Goal: Information Seeking & Learning: Learn about a topic

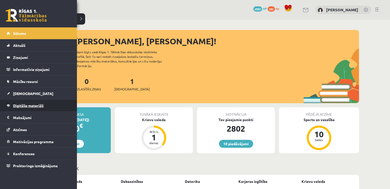
click at [20, 108] on link "Digitālie materiāli" at bounding box center [39, 106] width 64 height 12
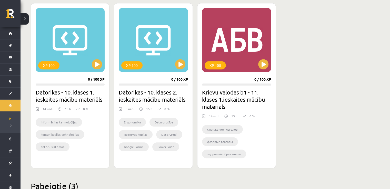
scroll to position [305, 0]
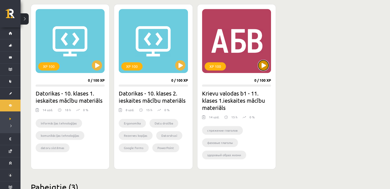
click at [265, 60] on button at bounding box center [263, 65] width 10 height 10
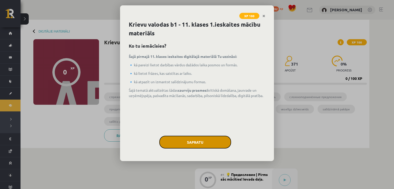
click at [192, 139] on button "Sapratu" at bounding box center [195, 142] width 72 height 13
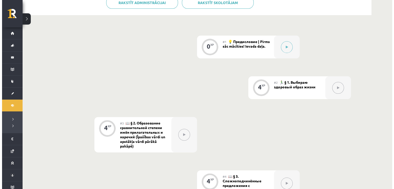
scroll to position [128, 0]
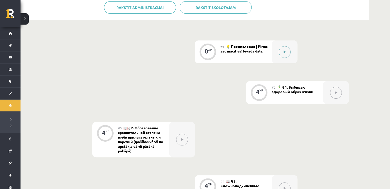
click at [284, 56] on button at bounding box center [285, 52] width 12 height 12
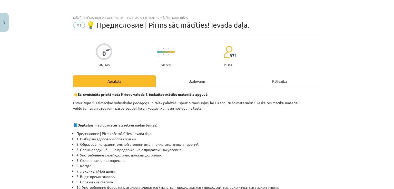
scroll to position [51, 0]
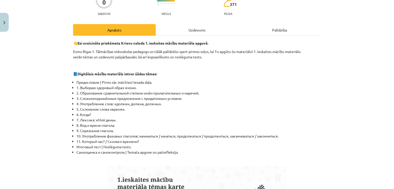
click at [198, 28] on div "Uzdevums" at bounding box center [197, 30] width 83 height 12
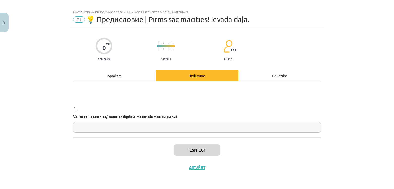
scroll to position [5, 0]
click at [112, 73] on div "Apraksts" at bounding box center [114, 76] width 83 height 12
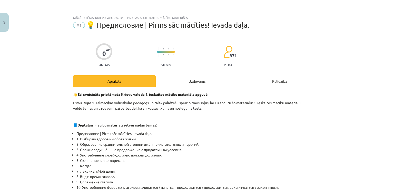
scroll to position [0, 0]
click at [201, 78] on div "Uzdevums" at bounding box center [197, 81] width 83 height 12
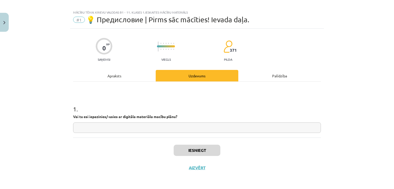
click at [214, 129] on input "text" at bounding box center [197, 128] width 248 height 11
type input "*"
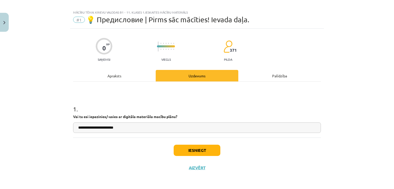
type input "**********"
click at [99, 165] on div "Iesniegt Aizvērt" at bounding box center [197, 156] width 248 height 36
click at [196, 153] on button "Iesniegt" at bounding box center [197, 150] width 47 height 11
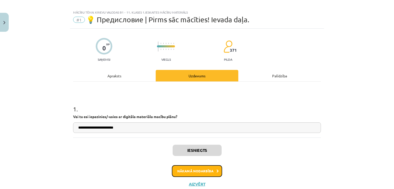
click at [208, 170] on button "Nākamā nodarbība" at bounding box center [197, 171] width 50 height 12
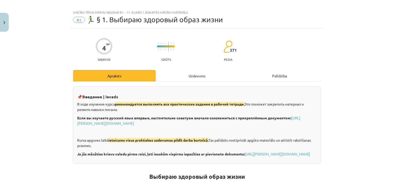
scroll to position [13, 0]
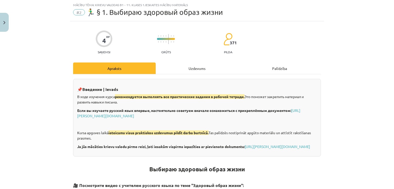
click at [198, 65] on div "Uzdevums" at bounding box center [197, 69] width 83 height 12
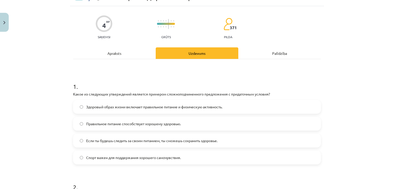
scroll to position [22, 0]
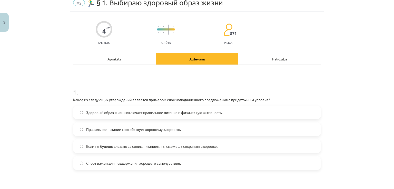
click at [115, 61] on div "Apraksts" at bounding box center [114, 59] width 83 height 12
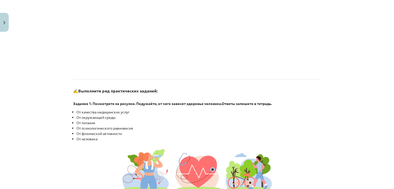
scroll to position [343, 0]
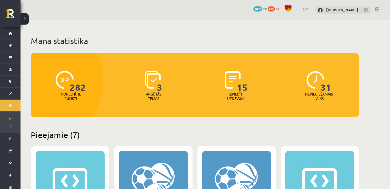
scroll to position [305, 0]
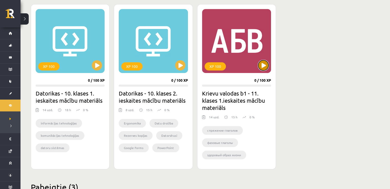
click at [262, 62] on button at bounding box center [263, 65] width 10 height 10
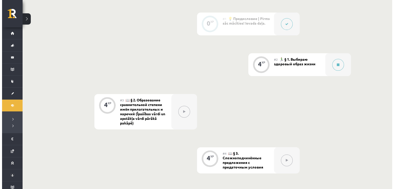
scroll to position [179, 0]
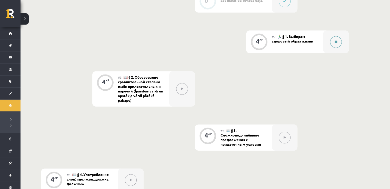
click at [336, 43] on icon at bounding box center [336, 41] width 3 height 3
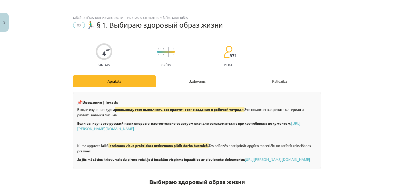
click at [177, 83] on div "Uzdevums" at bounding box center [197, 81] width 83 height 12
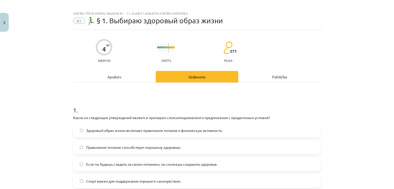
scroll to position [0, 0]
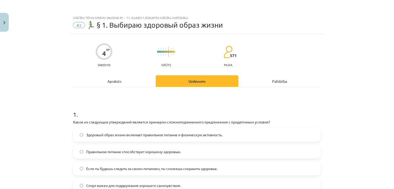
click at [112, 79] on div "Apraksts" at bounding box center [114, 81] width 83 height 12
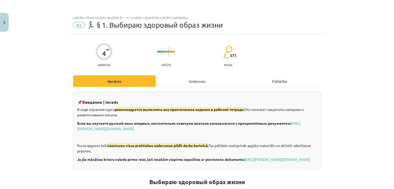
click at [196, 82] on div "Uzdevums" at bounding box center [197, 81] width 83 height 12
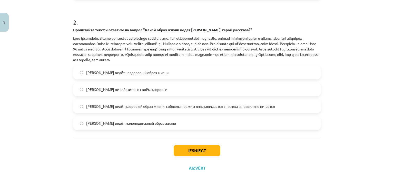
scroll to position [194, 0]
click at [207, 152] on button "Iesniegt" at bounding box center [197, 150] width 47 height 11
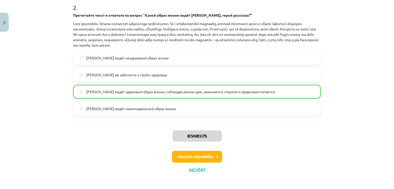
scroll to position [209, 0]
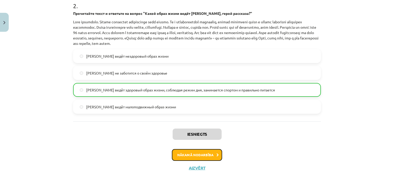
click at [175, 158] on button "Nākamā nodarbība" at bounding box center [197, 155] width 50 height 12
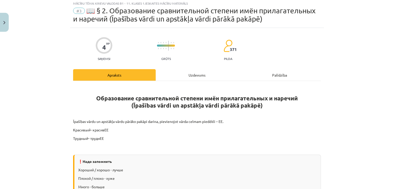
scroll to position [13, 0]
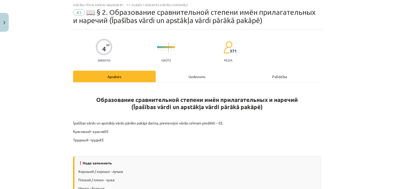
click at [171, 77] on div "Uzdevums" at bounding box center [197, 77] width 83 height 12
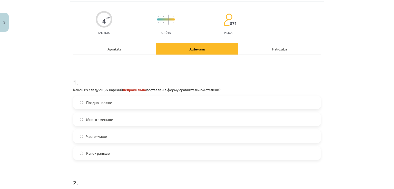
scroll to position [38, 0]
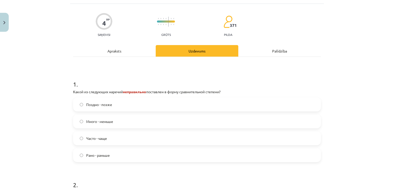
click at [122, 53] on div "Apraksts" at bounding box center [114, 51] width 83 height 12
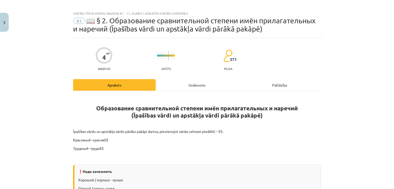
scroll to position [0, 0]
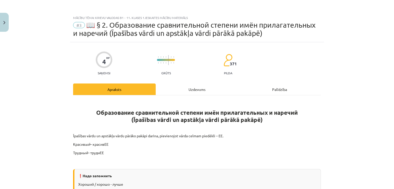
click at [196, 89] on div "Uzdevums" at bounding box center [197, 90] width 83 height 12
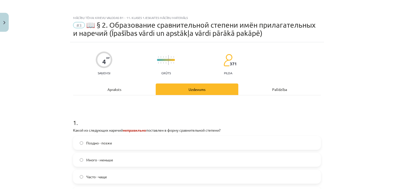
click at [110, 89] on div "Apraksts" at bounding box center [114, 90] width 83 height 12
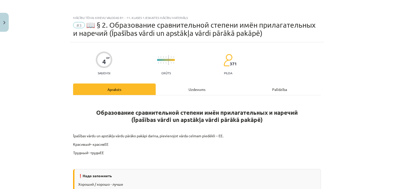
click at [197, 90] on div "Uzdevums" at bounding box center [197, 90] width 83 height 12
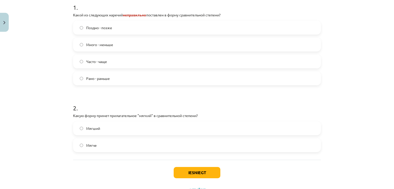
scroll to position [38, 0]
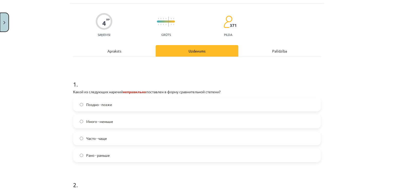
click at [7, 24] on button "Close" at bounding box center [4, 22] width 9 height 19
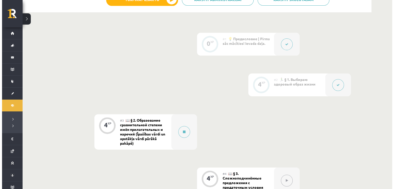
scroll to position [128, 0]
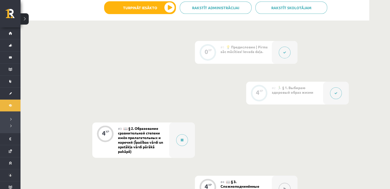
click at [333, 95] on button at bounding box center [336, 93] width 12 height 12
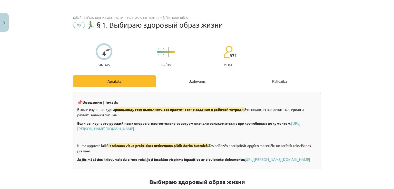
click at [194, 79] on div "Uzdevums" at bounding box center [197, 81] width 83 height 12
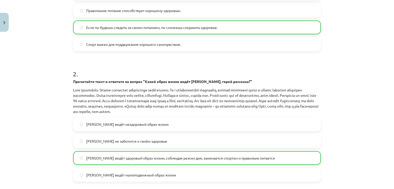
scroll to position [141, 0]
click at [4, 23] on img "Close" at bounding box center [4, 22] width 2 height 3
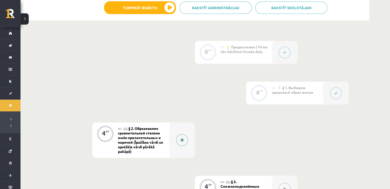
click at [174, 141] on div at bounding box center [182, 140] width 26 height 35
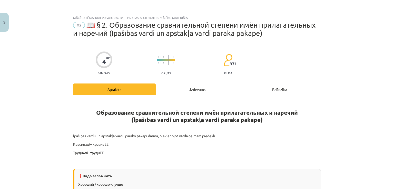
click at [186, 90] on div "Uzdevums" at bounding box center [197, 90] width 83 height 12
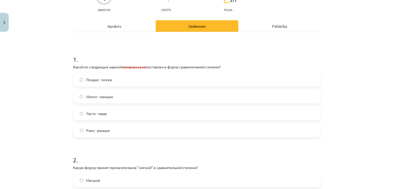
scroll to position [64, 0]
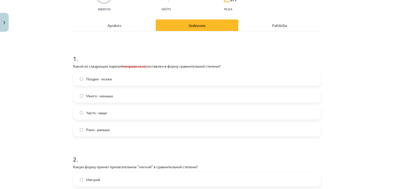
click at [115, 100] on label "Много - меньше" at bounding box center [197, 95] width 247 height 13
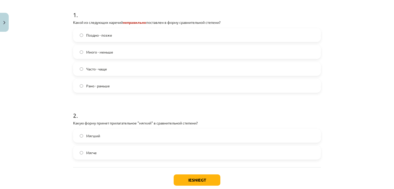
scroll to position [138, 0]
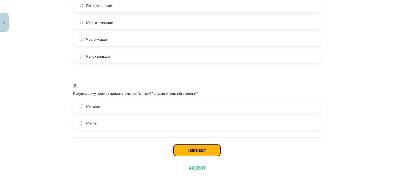
click at [197, 150] on button "Iesniegt" at bounding box center [197, 150] width 47 height 11
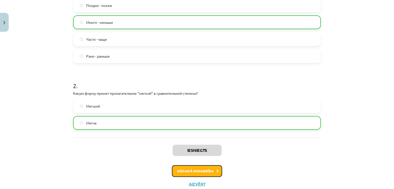
click at [205, 168] on button "Nākamā nodarbība" at bounding box center [197, 171] width 50 height 12
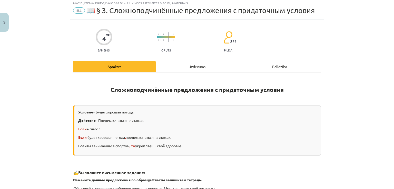
scroll to position [13, 0]
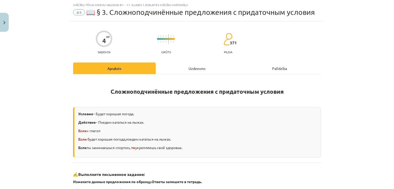
click at [196, 69] on div "Uzdevums" at bounding box center [197, 69] width 83 height 12
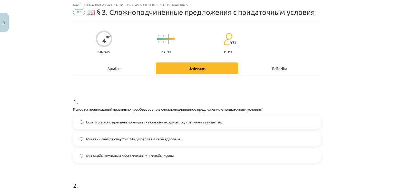
scroll to position [90, 0]
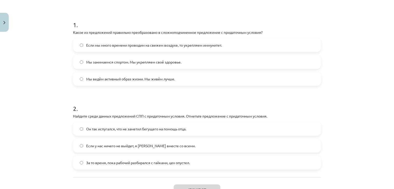
click at [109, 45] on span "Если мы много времени проводим на свежем воздухе, то укрепляем иммунитет." at bounding box center [154, 45] width 136 height 5
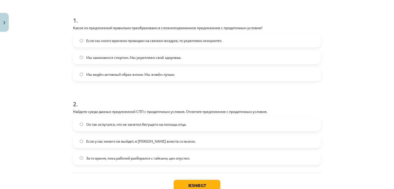
scroll to position [129, 0]
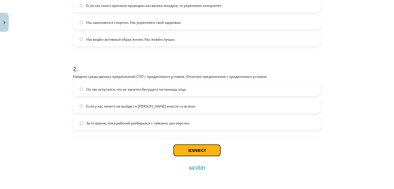
click at [194, 153] on button "Iesniegt" at bounding box center [197, 150] width 47 height 11
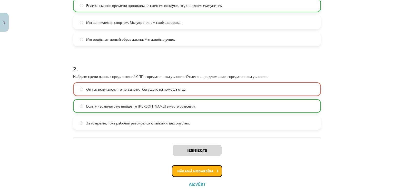
click at [189, 168] on button "Nākamā nodarbība" at bounding box center [197, 171] width 50 height 12
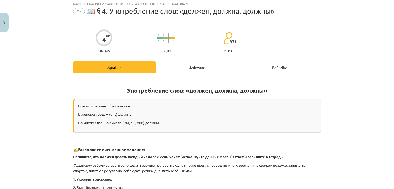
scroll to position [13, 0]
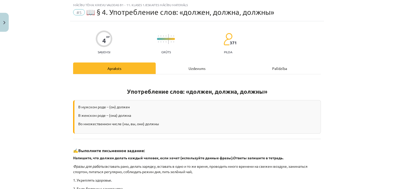
click at [190, 63] on div "Uzdevums" at bounding box center [197, 69] width 83 height 12
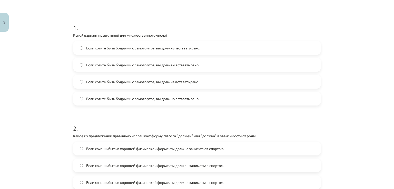
scroll to position [90, 0]
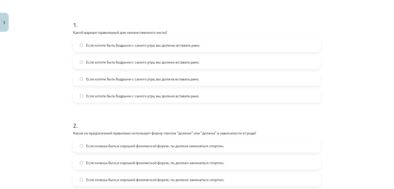
click at [174, 47] on span "Если хотите быть бодрыми с самого утра, вы должны вставать рано." at bounding box center [143, 45] width 114 height 5
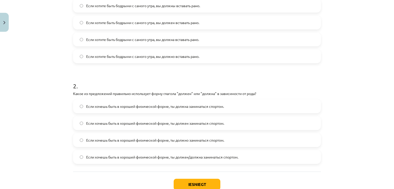
scroll to position [141, 0]
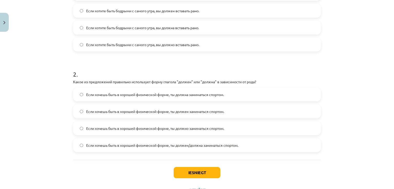
click at [198, 148] on label "Если хочешь быть в хорошей физической форме, ты должен/должна заниматься спорто…" at bounding box center [197, 145] width 247 height 13
click at [187, 143] on span "Если хочешь быть в хорошей физической форме, ты должен/должна заниматься спорто…" at bounding box center [162, 145] width 152 height 5
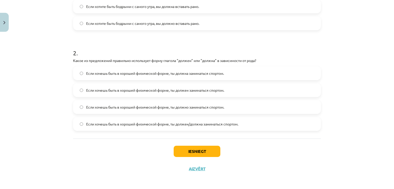
scroll to position [163, 0]
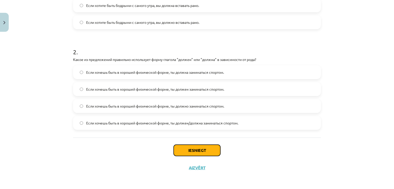
click at [179, 146] on button "Iesniegt" at bounding box center [197, 150] width 47 height 11
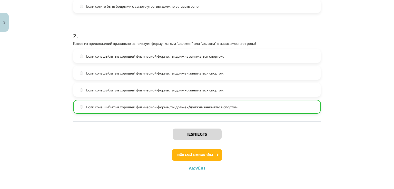
scroll to position [179, 0]
click at [209, 157] on button "Nākamā nodarbība" at bounding box center [197, 155] width 50 height 12
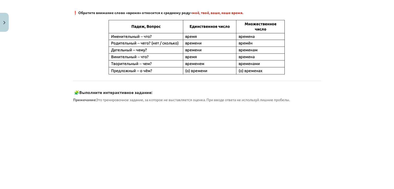
scroll to position [13, 0]
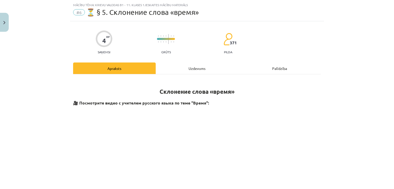
click at [191, 69] on div "Uzdevums" at bounding box center [197, 69] width 83 height 12
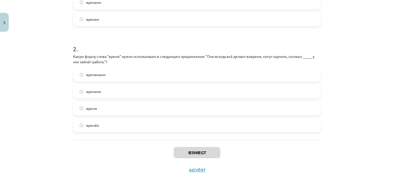
scroll to position [167, 0]
click at [98, 105] on label "время" at bounding box center [197, 108] width 247 height 13
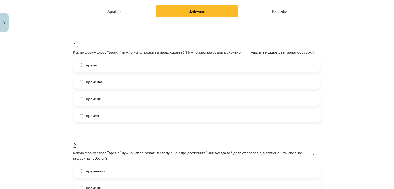
scroll to position [64, 0]
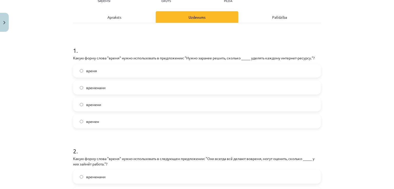
click at [153, 99] on label "времени" at bounding box center [197, 104] width 247 height 13
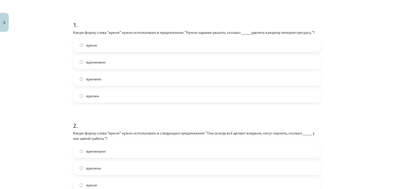
scroll to position [115, 0]
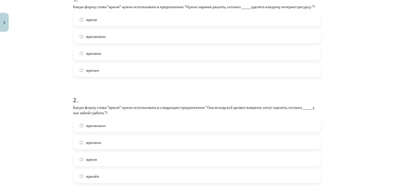
click at [132, 142] on label "времени" at bounding box center [197, 142] width 247 height 13
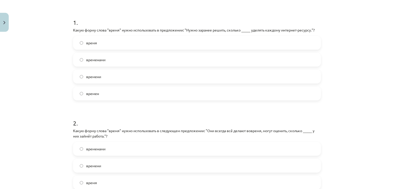
scroll to position [143, 0]
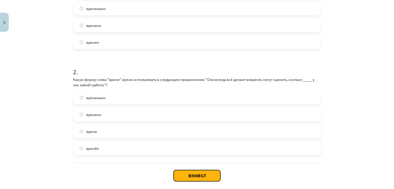
click at [196, 177] on button "Iesniegt" at bounding box center [197, 175] width 47 height 11
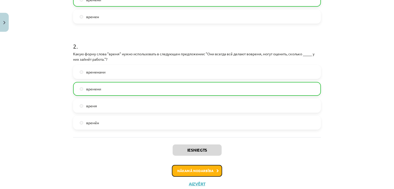
click at [189, 171] on button "Nākamā nodarbība" at bounding box center [197, 171] width 50 height 12
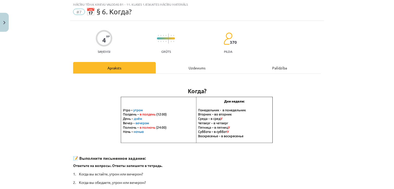
scroll to position [13, 0]
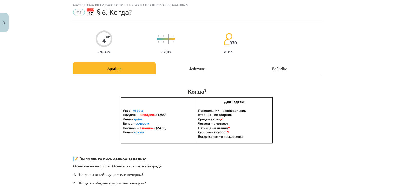
click at [188, 67] on div "Uzdevums" at bounding box center [197, 69] width 83 height 12
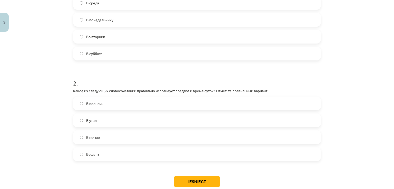
scroll to position [141, 0]
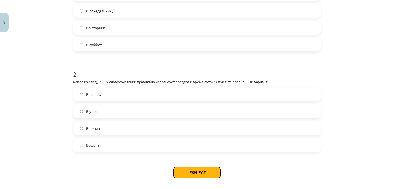
click at [198, 169] on button "Iesniegt" at bounding box center [197, 172] width 47 height 11
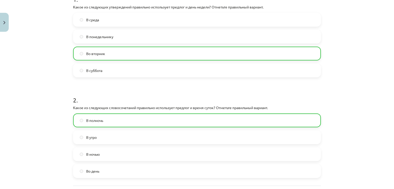
scroll to position [115, 0]
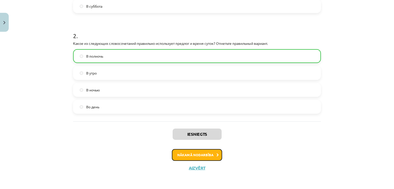
click at [212, 158] on button "Nākamā nodarbība" at bounding box center [197, 155] width 50 height 12
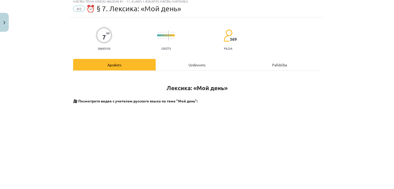
scroll to position [13, 0]
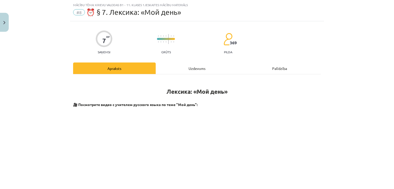
click at [193, 72] on div "Uzdevums" at bounding box center [197, 69] width 83 height 12
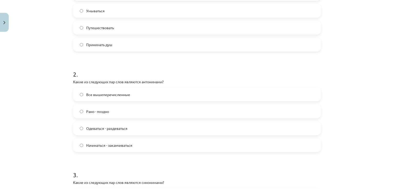
scroll to position [192, 0]
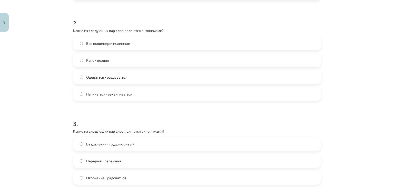
click at [83, 44] on label "Все вышеперечисленные" at bounding box center [197, 43] width 247 height 13
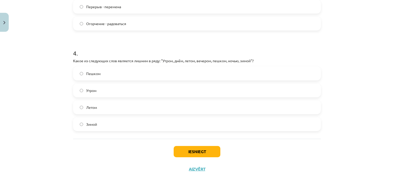
scroll to position [348, 0]
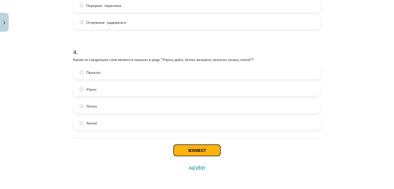
click at [192, 148] on button "Iesniegt" at bounding box center [197, 150] width 47 height 11
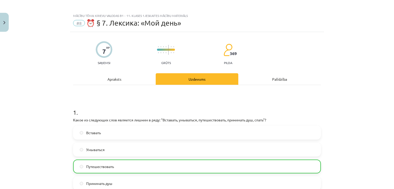
scroll to position [0, 0]
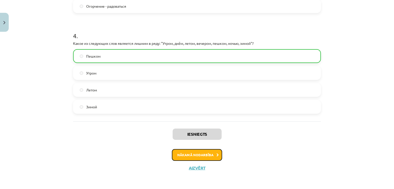
drag, startPoint x: 198, startPoint y: 158, endPoint x: 194, endPoint y: 160, distance: 4.6
click at [198, 158] on button "Nākamā nodarbība" at bounding box center [197, 155] width 50 height 12
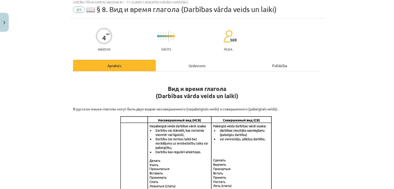
scroll to position [13, 0]
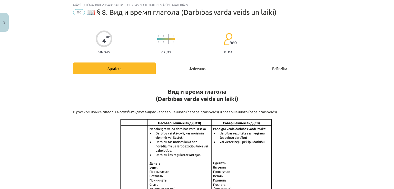
click at [178, 69] on div "Uzdevums" at bounding box center [197, 69] width 83 height 12
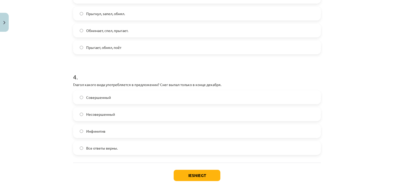
scroll to position [365, 0]
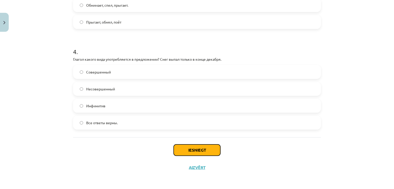
click at [197, 150] on button "Iesniegt" at bounding box center [197, 150] width 47 height 11
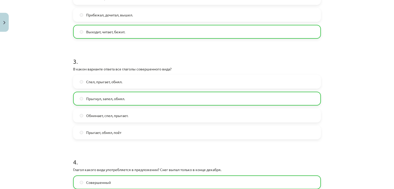
scroll to position [253, 0]
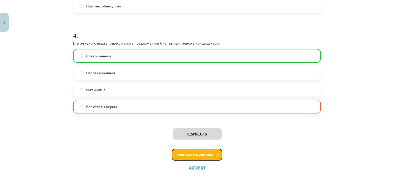
click at [190, 157] on button "Nākamā nodarbība" at bounding box center [197, 155] width 50 height 12
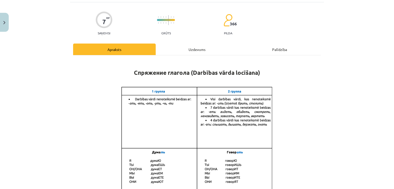
scroll to position [13, 0]
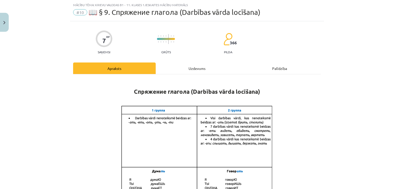
click at [178, 69] on div "Uzdevums" at bounding box center [197, 69] width 83 height 12
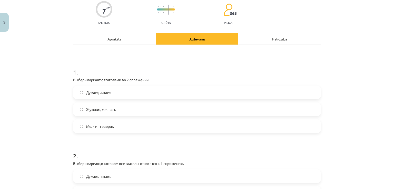
scroll to position [51, 0]
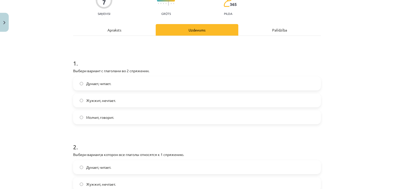
click at [132, 86] on label "Думает, читает." at bounding box center [197, 83] width 247 height 13
click at [117, 123] on label "Молчит, говорит." at bounding box center [197, 117] width 247 height 13
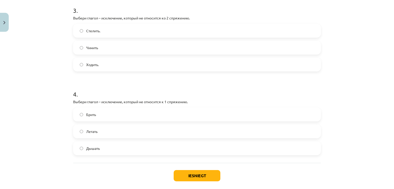
scroll to position [297, 0]
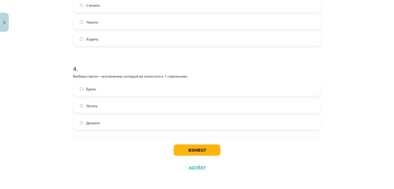
click at [124, 90] on label "Брить" at bounding box center [197, 89] width 247 height 13
click at [207, 151] on button "Iesniegt" at bounding box center [197, 150] width 47 height 11
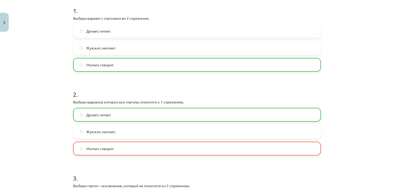
scroll to position [129, 0]
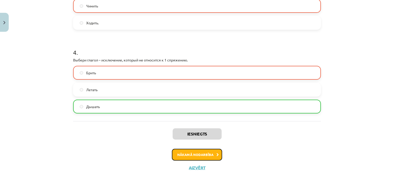
click at [194, 153] on button "Nākamā nodarbība" at bounding box center [197, 155] width 50 height 12
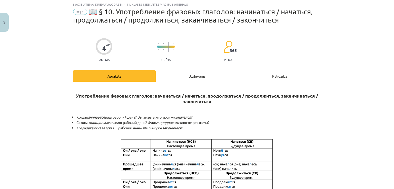
scroll to position [13, 0]
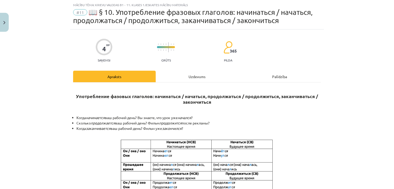
click at [180, 79] on div "Uzdevums" at bounding box center [197, 77] width 83 height 12
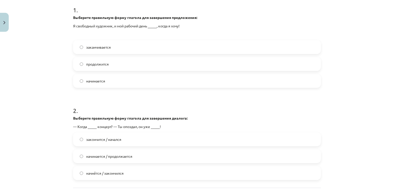
scroll to position [112, 0]
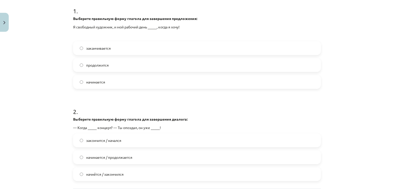
click at [155, 81] on label "начинается" at bounding box center [197, 82] width 247 height 13
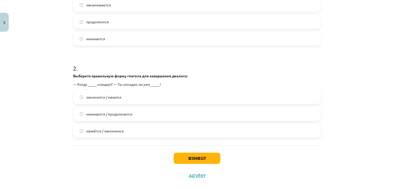
scroll to position [163, 0]
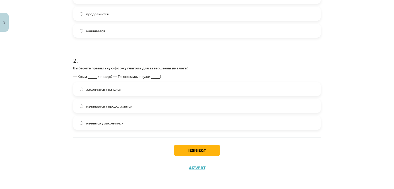
click at [119, 123] on span "начнётся / закончился" at bounding box center [104, 122] width 37 height 5
click at [190, 154] on button "Iesniegt" at bounding box center [197, 150] width 47 height 11
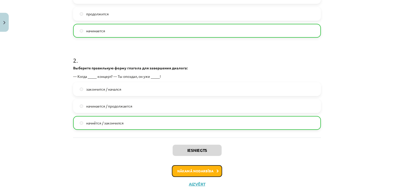
click at [185, 169] on button "Nākamā nodarbība" at bounding box center [197, 171] width 50 height 12
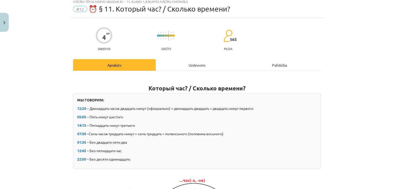
scroll to position [13, 0]
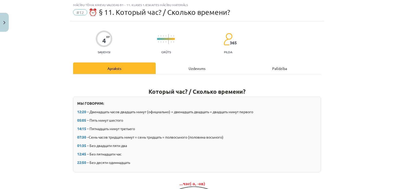
click at [186, 69] on div "Uzdevums" at bounding box center [197, 69] width 83 height 12
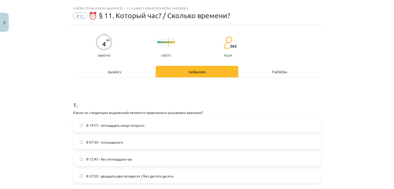
scroll to position [35, 0]
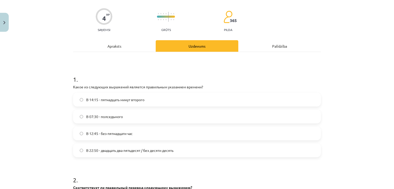
click at [176, 101] on label "В 14:15 - пятнадцать минут второго" at bounding box center [197, 99] width 247 height 13
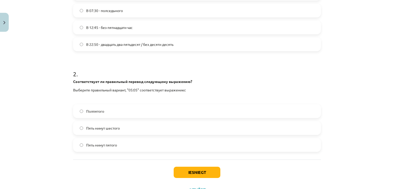
scroll to position [163, 0]
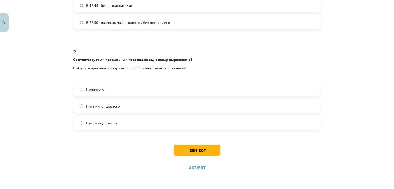
click at [117, 104] on span "Пять минут шестого" at bounding box center [103, 106] width 34 height 5
drag, startPoint x: 214, startPoint y: 147, endPoint x: 211, endPoint y: 144, distance: 4.3
click at [213, 147] on button "Iesniegt" at bounding box center [197, 150] width 47 height 11
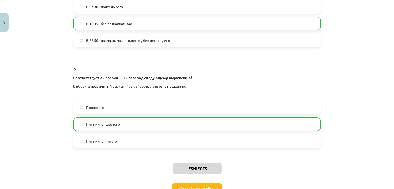
scroll to position [179, 0]
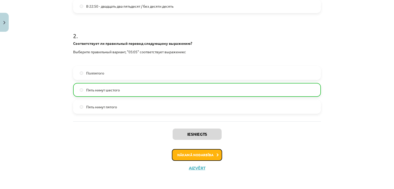
click at [185, 158] on button "Nākamā nodarbība" at bounding box center [197, 155] width 50 height 12
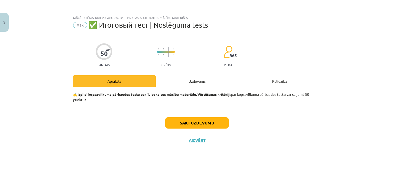
scroll to position [0, 0]
click at [207, 122] on button "Sākt uzdevumu" at bounding box center [197, 122] width 64 height 11
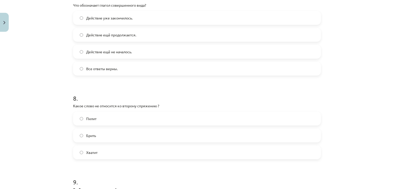
scroll to position [795, 0]
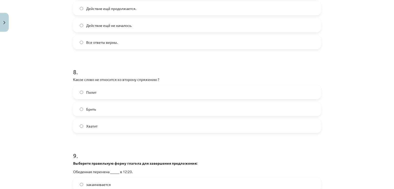
click at [125, 115] on label "Брить" at bounding box center [197, 109] width 247 height 13
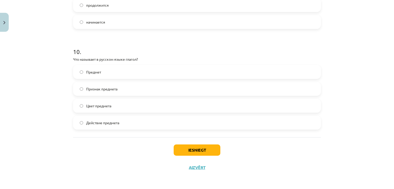
scroll to position [1013, 0]
click at [124, 124] on label "Действие предмета" at bounding box center [197, 122] width 247 height 13
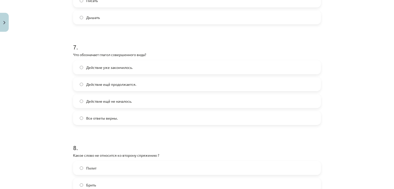
scroll to position [731, 0]
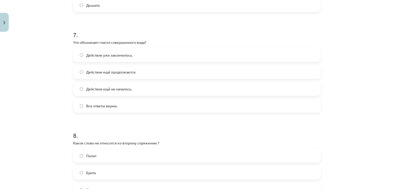
click at [126, 58] on span "Действие уже закончилось." at bounding box center [109, 55] width 46 height 5
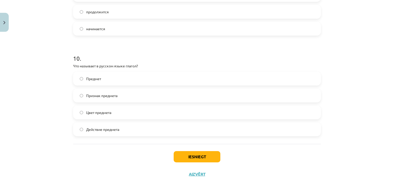
scroll to position [1013, 0]
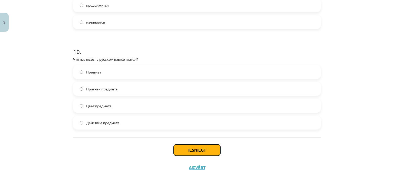
click at [194, 146] on button "Iesniegt" at bounding box center [197, 150] width 47 height 11
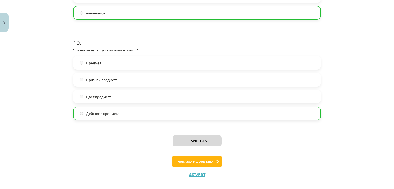
scroll to position [1029, 0]
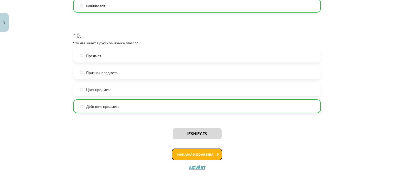
click at [187, 156] on button "Nākamā nodarbība" at bounding box center [197, 155] width 50 height 12
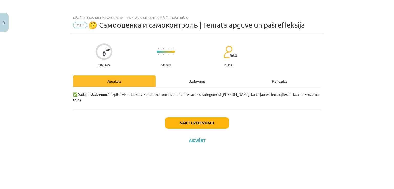
scroll to position [0, 0]
click at [3, 26] on button "Close" at bounding box center [4, 22] width 9 height 19
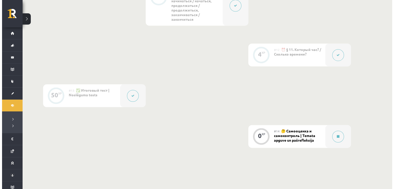
scroll to position [615, 0]
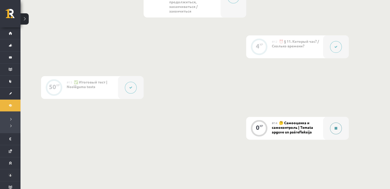
click at [331, 135] on div at bounding box center [336, 128] width 26 height 23
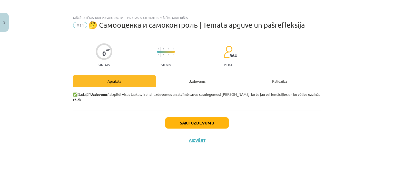
click at [208, 79] on div "Uzdevums" at bounding box center [197, 81] width 83 height 12
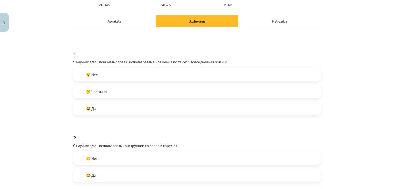
scroll to position [51, 0]
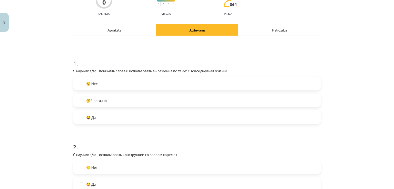
click at [76, 104] on label "🤔 Частично" at bounding box center [197, 100] width 247 height 13
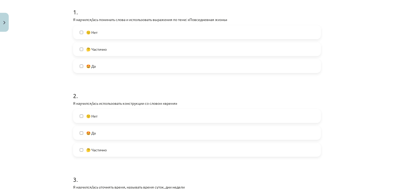
scroll to position [128, 0]
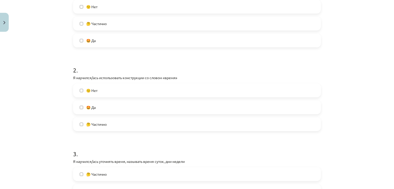
click at [84, 123] on label "🤔 Частично" at bounding box center [197, 124] width 247 height 13
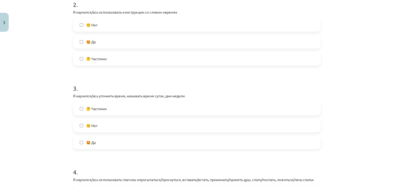
scroll to position [205, 0]
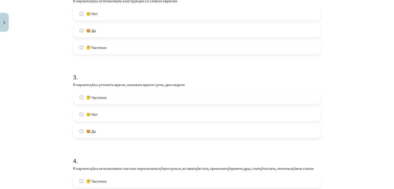
click at [74, 100] on label "🤔 Частично" at bounding box center [197, 97] width 247 height 13
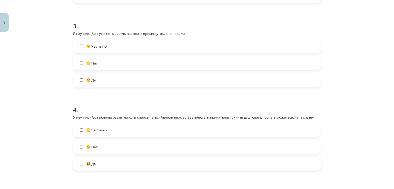
click at [114, 128] on label "🤔 Частично" at bounding box center [197, 130] width 247 height 13
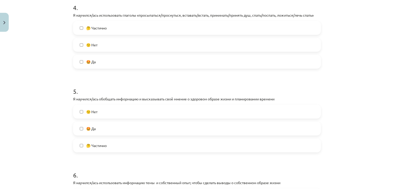
scroll to position [359, 0]
drag, startPoint x: 116, startPoint y: 143, endPoint x: 110, endPoint y: 143, distance: 6.7
click at [116, 144] on label "🤔 Частично" at bounding box center [197, 145] width 247 height 13
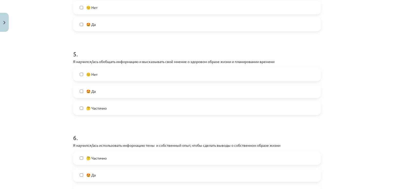
scroll to position [487, 0]
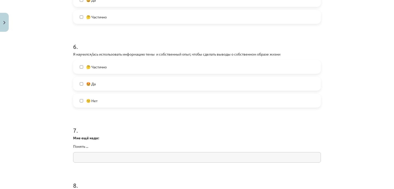
click at [86, 72] on label "🤔 Частично" at bounding box center [197, 66] width 247 height 13
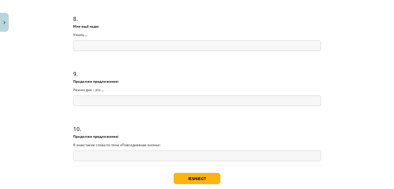
scroll to position [682, 0]
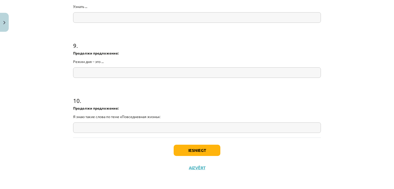
click at [193, 156] on div "Iesniegt Aizvērt" at bounding box center [197, 156] width 248 height 36
click at [187, 149] on button "Iesniegt" at bounding box center [197, 150] width 47 height 11
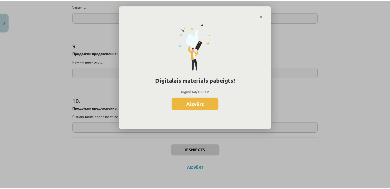
scroll to position [615, 0]
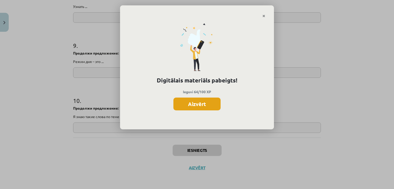
click at [211, 103] on button "Aizvērt" at bounding box center [196, 104] width 47 height 13
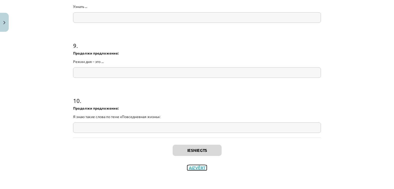
click at [196, 169] on button "Aizvērt" at bounding box center [196, 167] width 19 height 5
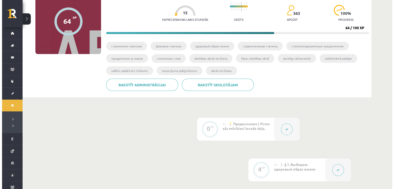
scroll to position [0, 0]
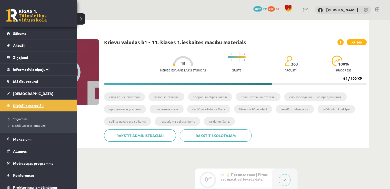
click at [19, 108] on link "Digitālie materiāli" at bounding box center [39, 106] width 64 height 12
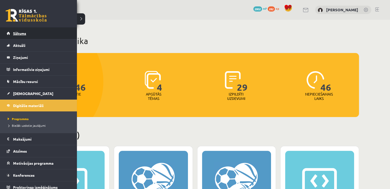
click at [16, 31] on span "Sākums" at bounding box center [19, 33] width 13 height 5
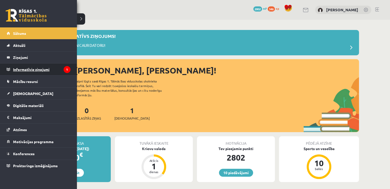
click at [19, 70] on legend "Informatīvie ziņojumi 1" at bounding box center [41, 70] width 57 height 12
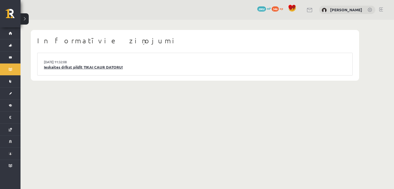
click at [95, 69] on link "Ieskaites drīkst pildīt TIKAI CAUR DATORU!" at bounding box center [195, 67] width 302 height 6
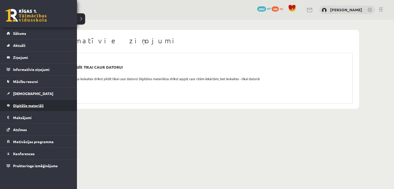
click at [25, 108] on link "Digitālie materiāli" at bounding box center [39, 106] width 64 height 12
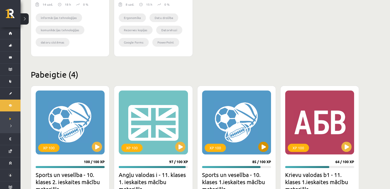
scroll to position [461, 0]
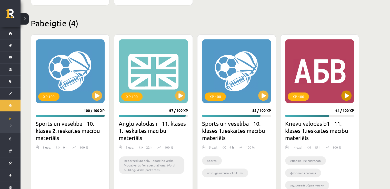
click at [334, 86] on div "XP 100" at bounding box center [319, 71] width 69 height 64
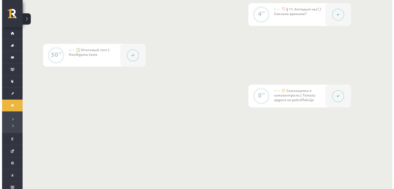
scroll to position [655, 0]
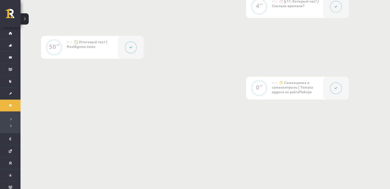
click at [132, 48] on button at bounding box center [131, 48] width 12 height 12
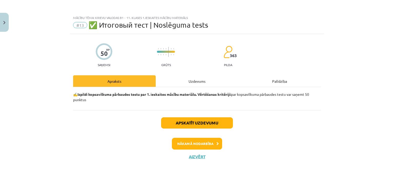
click at [183, 79] on div "Uzdevums" at bounding box center [197, 81] width 83 height 12
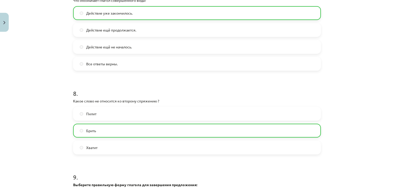
scroll to position [696, 0]
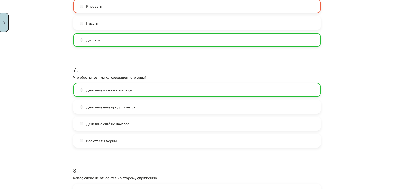
click at [2, 19] on button "Close" at bounding box center [4, 22] width 9 height 19
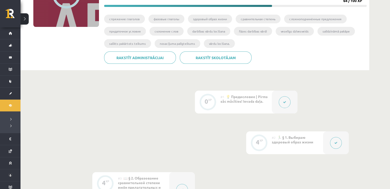
scroll to position [0, 0]
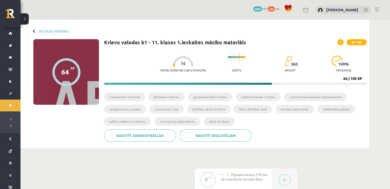
click at [377, 10] on link at bounding box center [377, 9] width 4 height 4
